Goal: Task Accomplishment & Management: Use online tool/utility

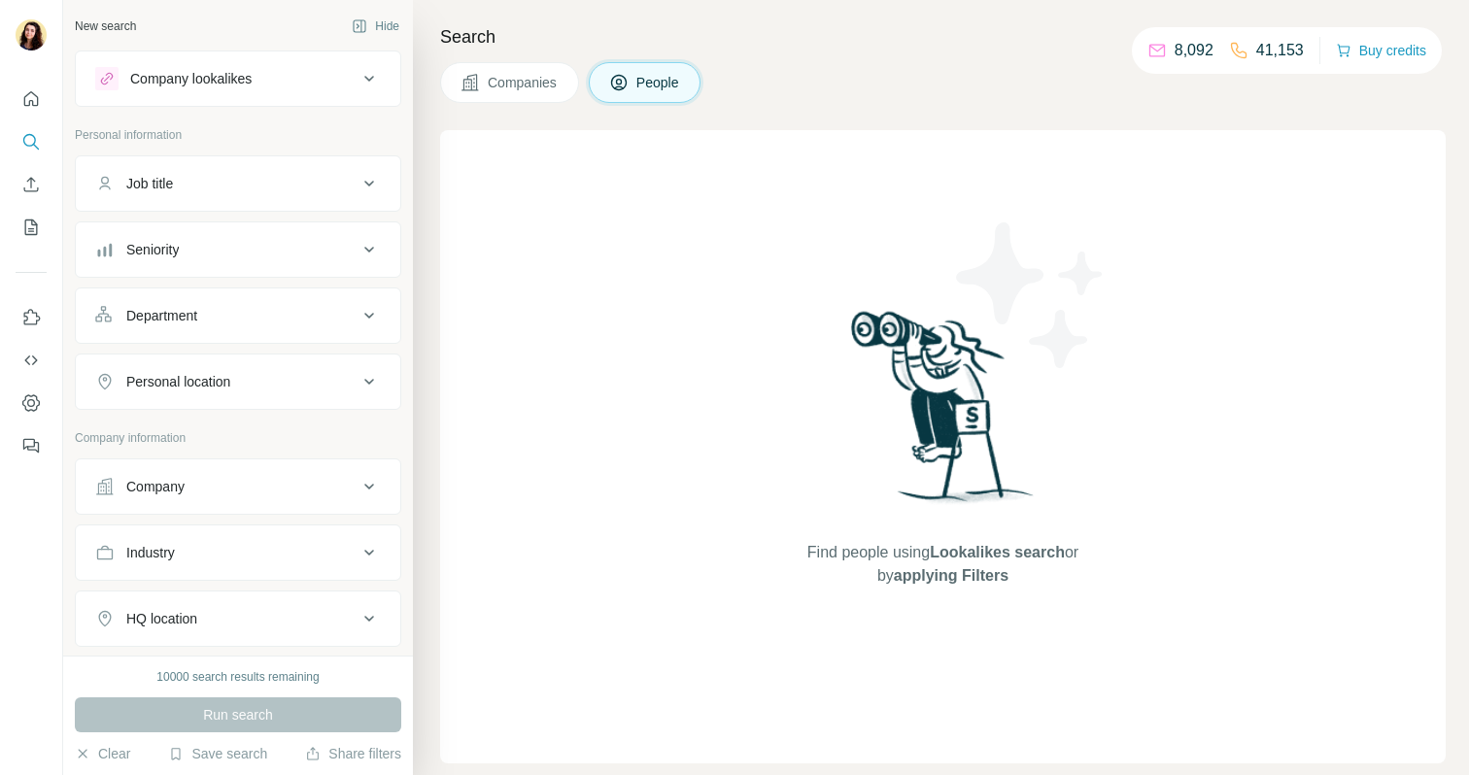
click at [48, 90] on div at bounding box center [31, 266] width 62 height 393
click at [34, 94] on icon "Quick start" at bounding box center [31, 98] width 15 height 15
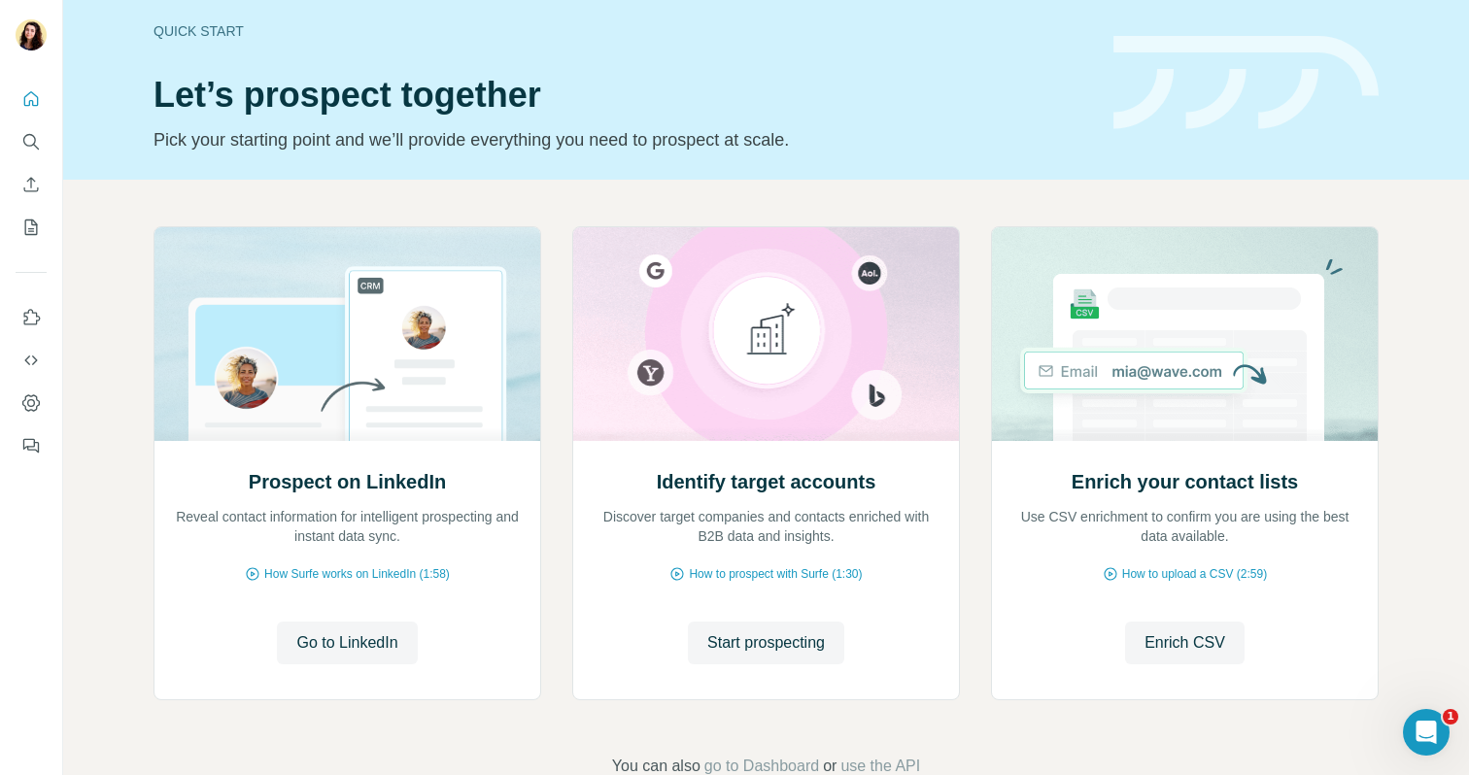
scroll to position [122, 0]
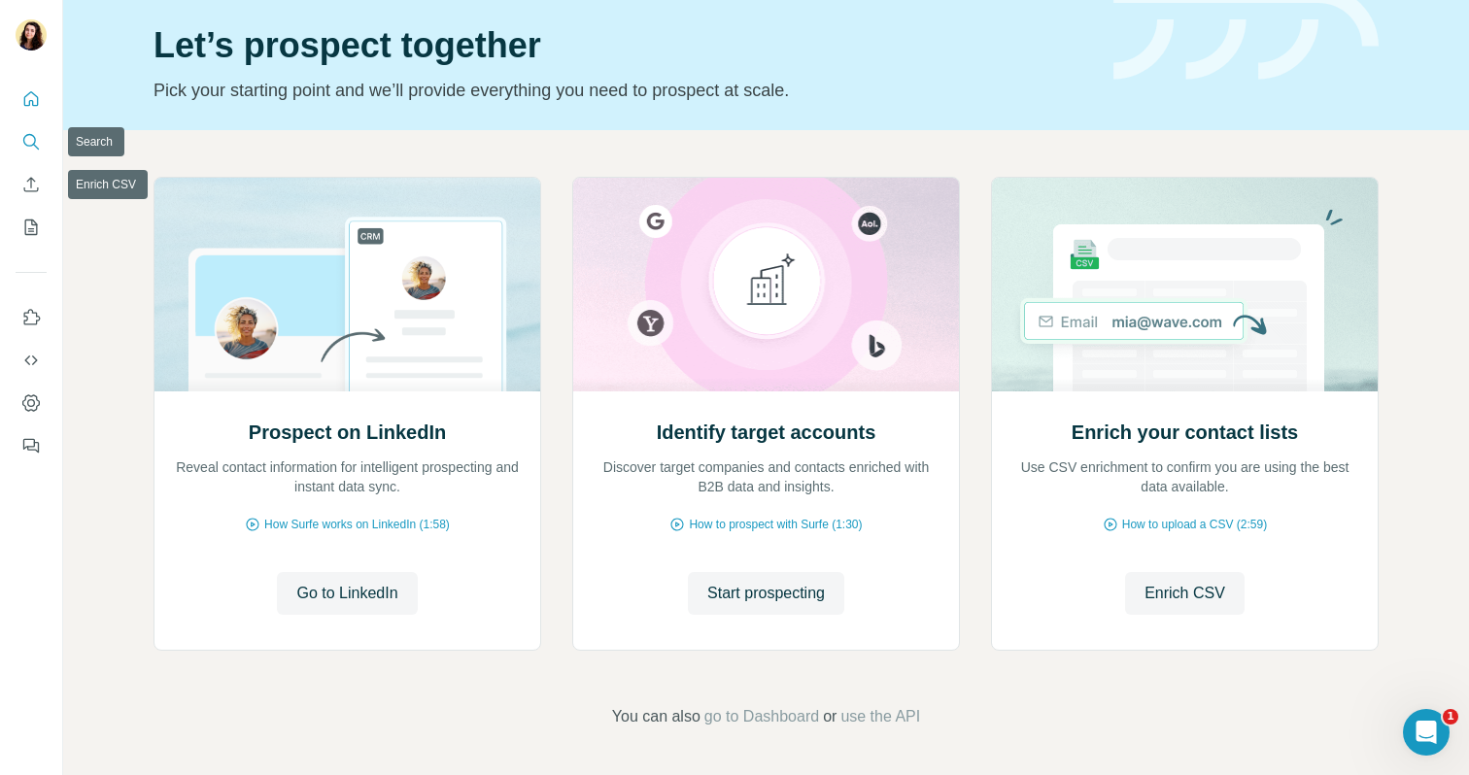
click at [35, 153] on button "Search" at bounding box center [31, 141] width 31 height 35
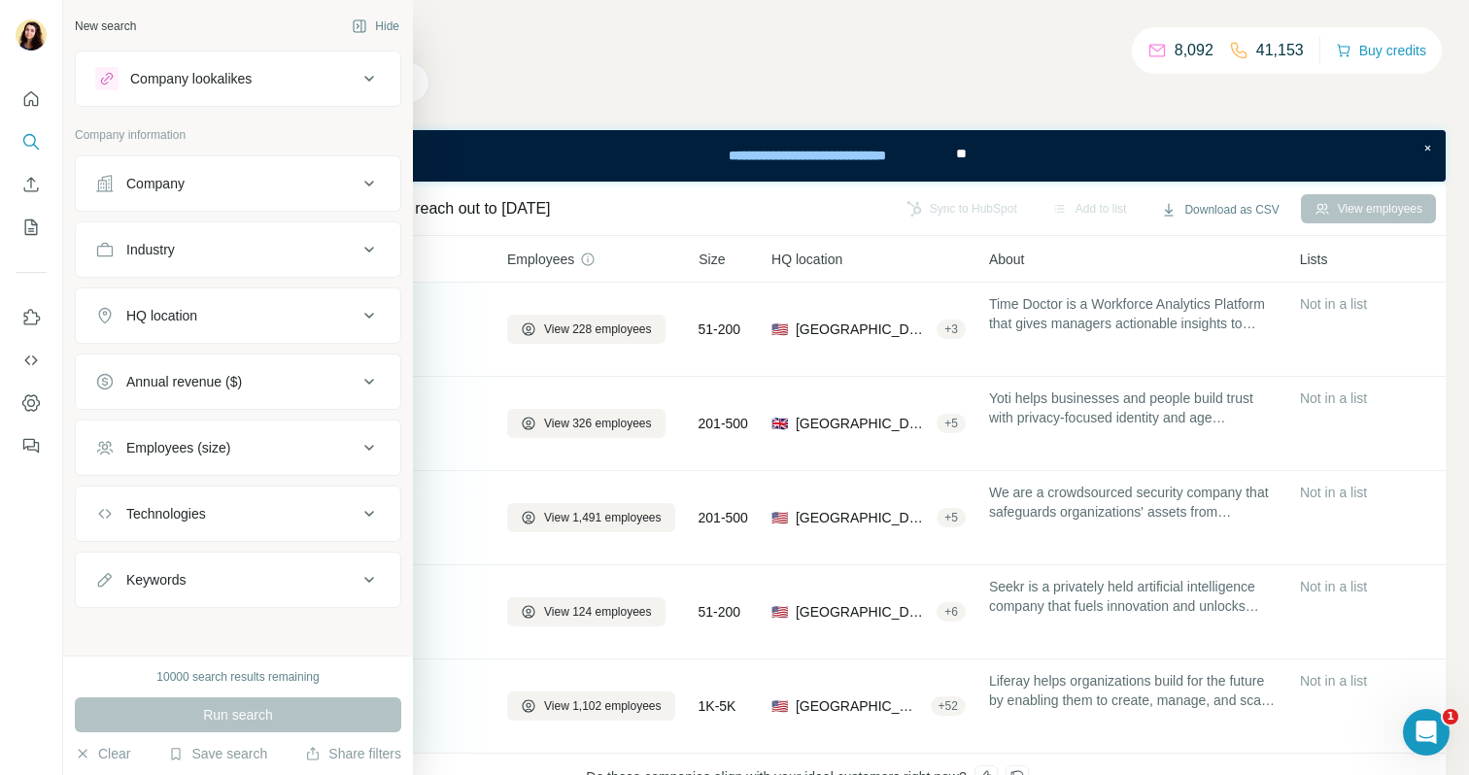
click at [178, 100] on button "Company lookalikes" at bounding box center [238, 78] width 324 height 47
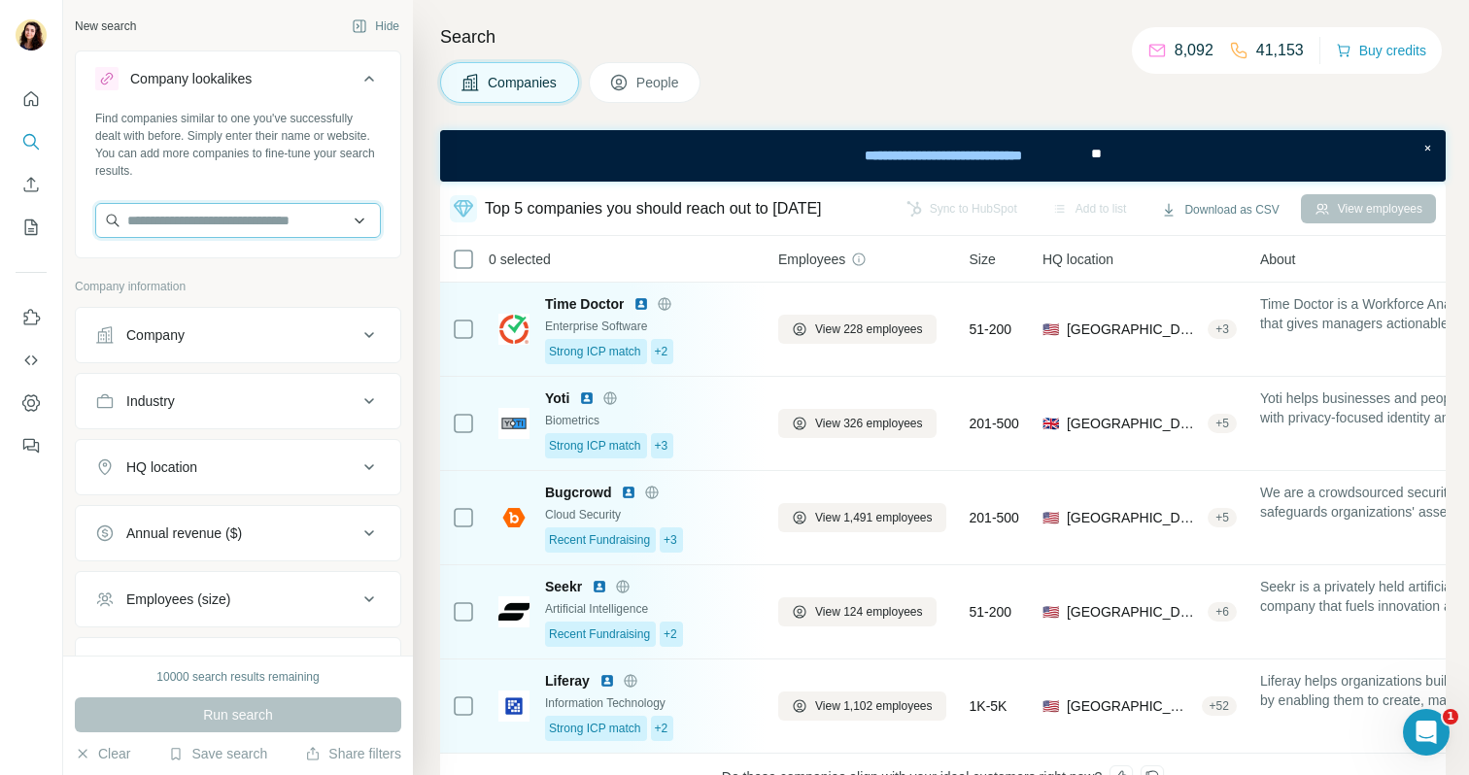
click at [172, 231] on input "text" at bounding box center [238, 220] width 286 height 35
type input "*"
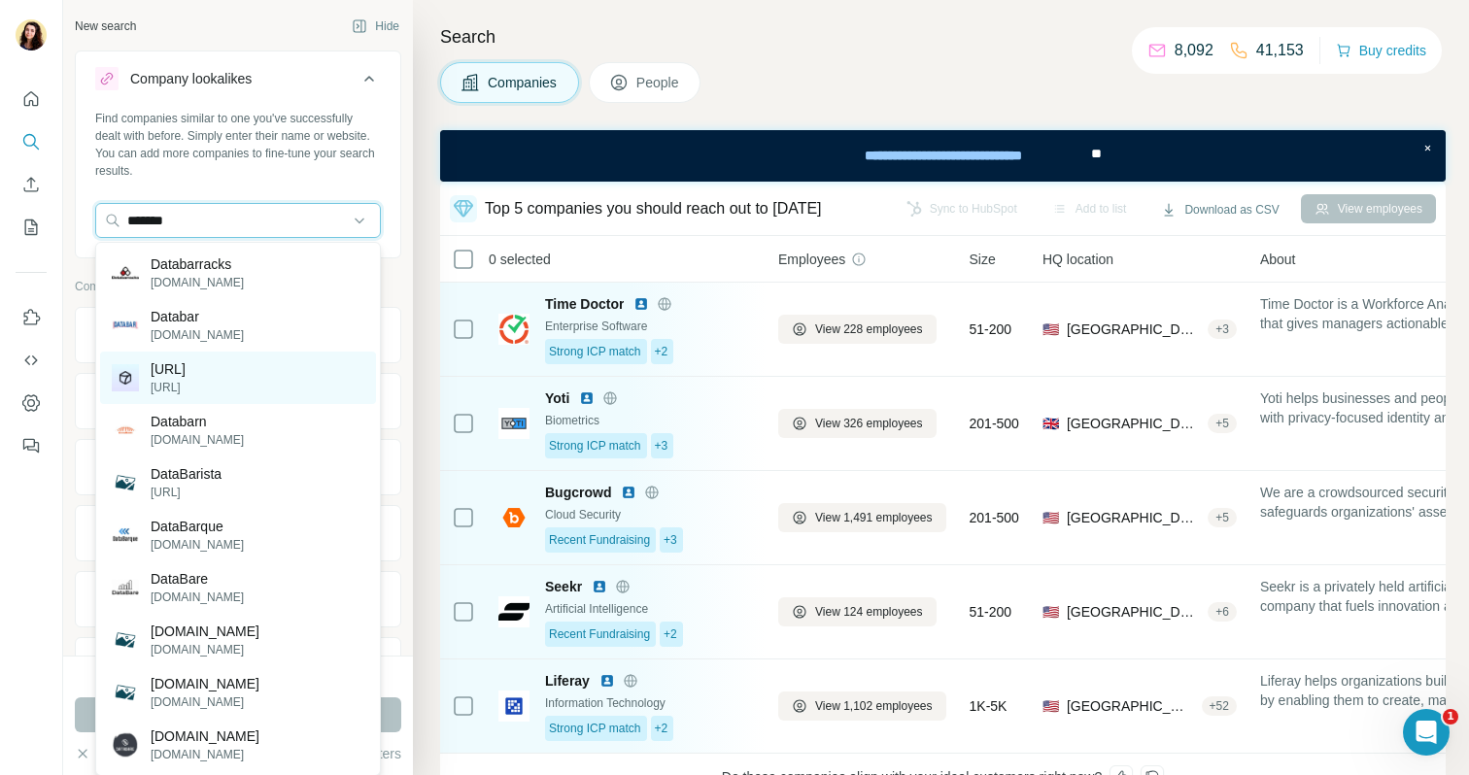
type input "*******"
click at [186, 364] on p "[URL]" at bounding box center [168, 368] width 35 height 19
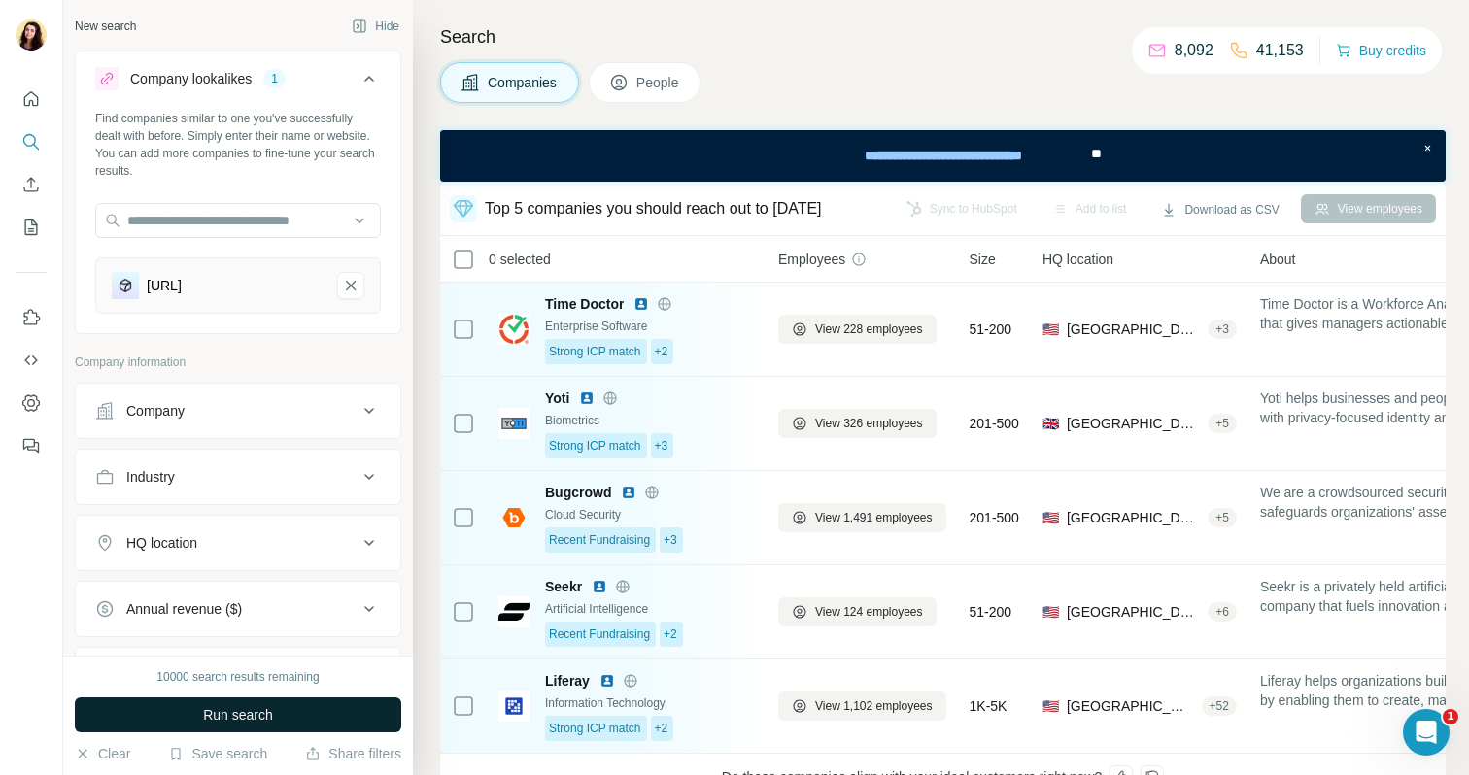
click at [221, 717] on span "Run search" at bounding box center [238, 714] width 70 height 19
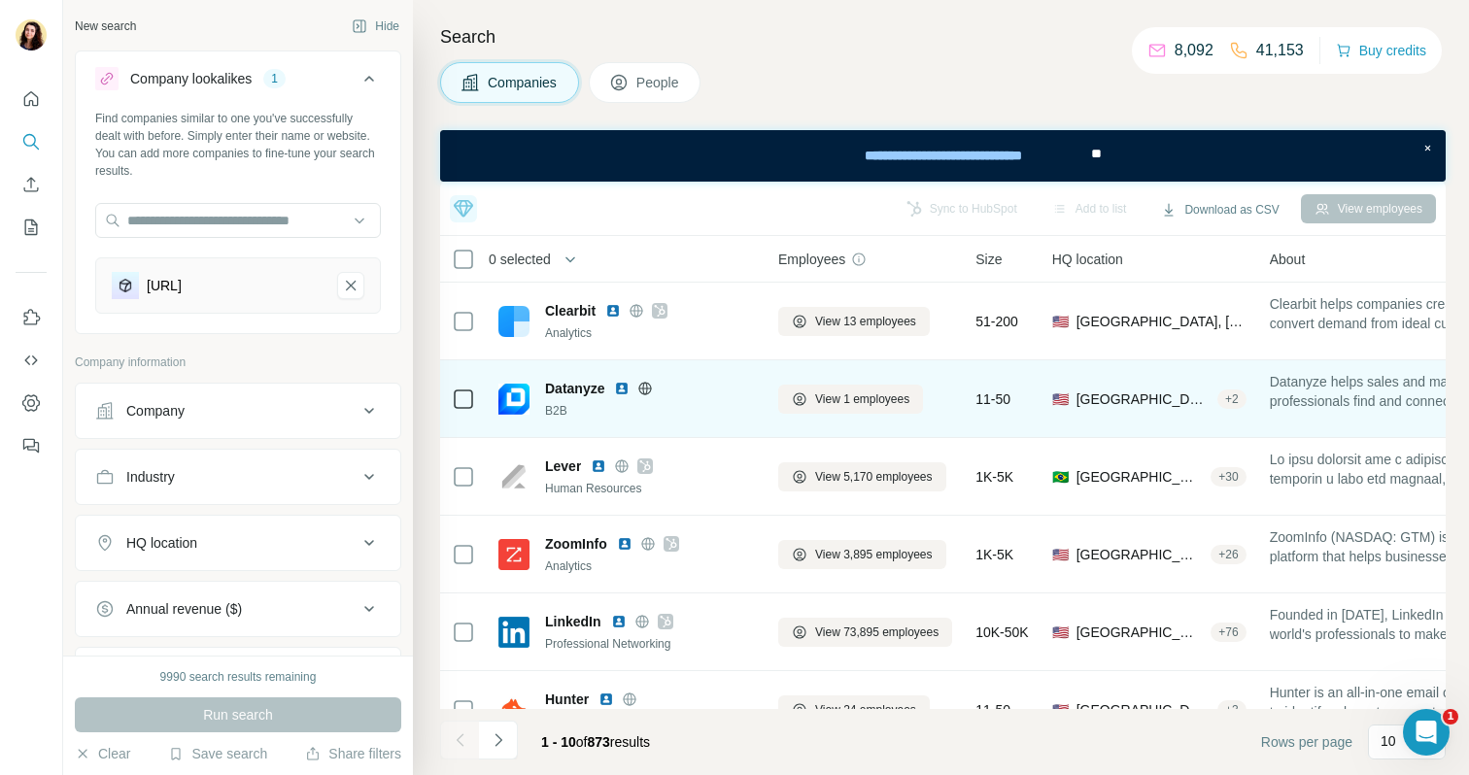
click at [627, 391] on img at bounding box center [622, 389] width 16 height 16
